Goal: Transaction & Acquisition: Purchase product/service

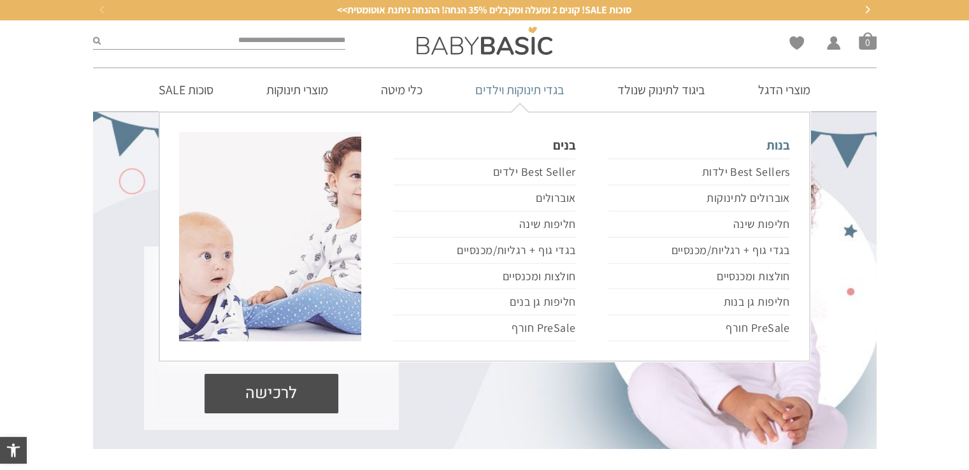
click at [778, 139] on link "בנות" at bounding box center [699, 145] width 182 height 27
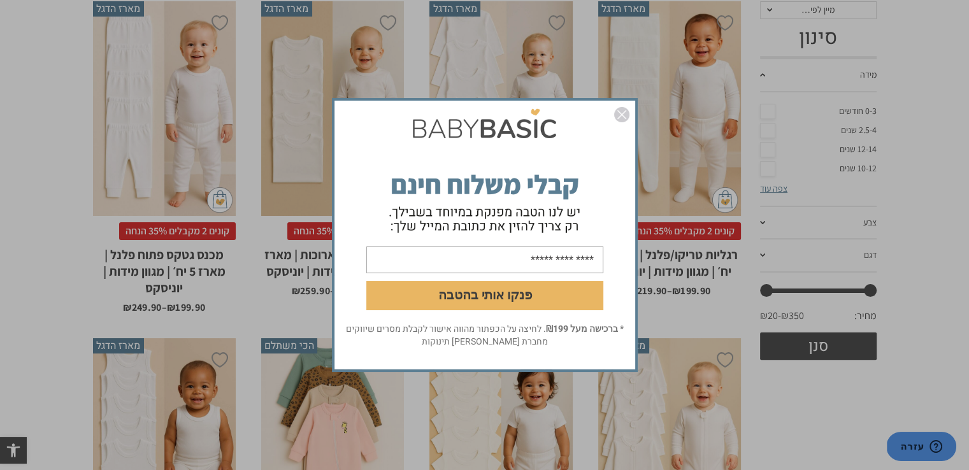
click at [611, 115] on form "פנקו אותי בהטבה" at bounding box center [485, 213] width 301 height 220
click at [617, 113] on img "סגור" at bounding box center [621, 114] width 15 height 15
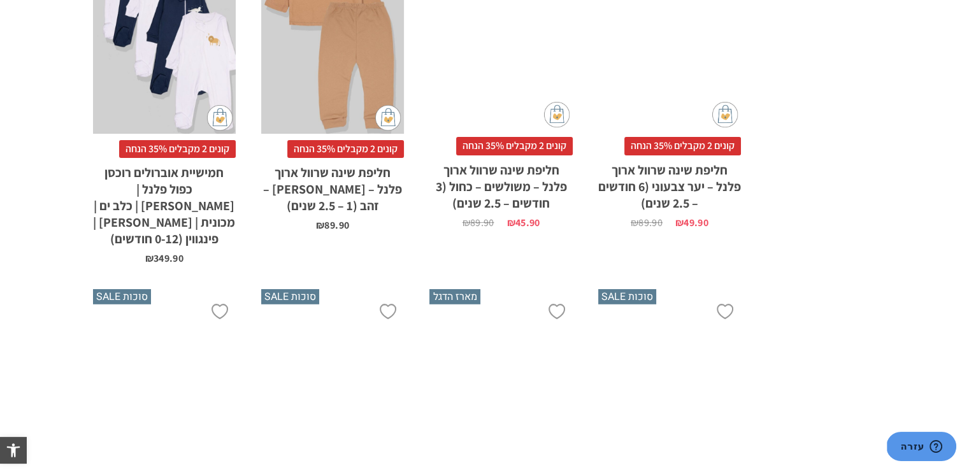
scroll to position [4078, 0]
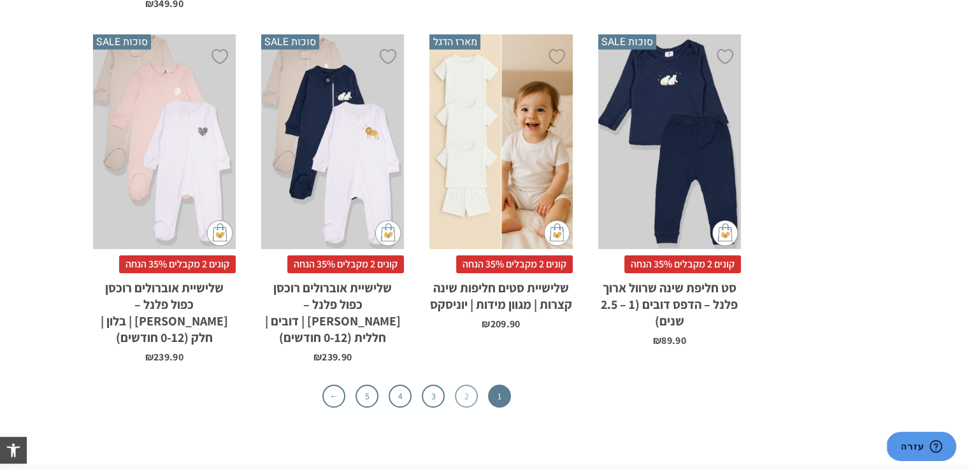
click at [466, 385] on link "2" at bounding box center [466, 396] width 23 height 23
